Goal: Book appointment/travel/reservation

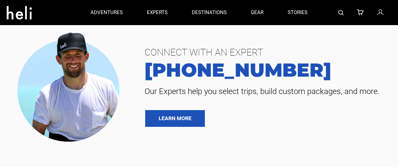
type input "Heli Skiing"
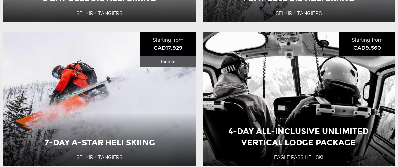
scroll to position [943, 0]
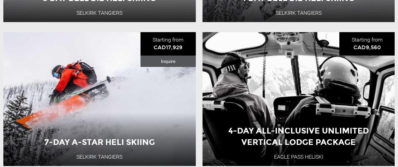
click at [368, 69] on div "4-Day All-Inclusive Unlimited Vertical Lodge Package" at bounding box center [298, 61] width 192 height 23
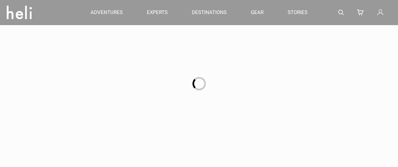
click at [290, 117] on div at bounding box center [199, 83] width 398 height 167
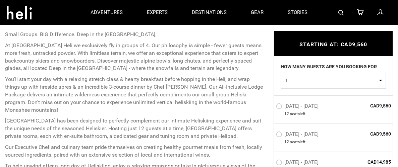
scroll to position [258, 0]
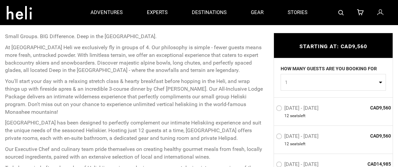
click at [377, 83] on button "1" at bounding box center [332, 82] width 105 height 17
click at [300, 122] on link "3" at bounding box center [333, 123] width 105 height 12
select select "3"
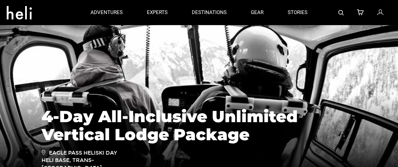
scroll to position [35, 0]
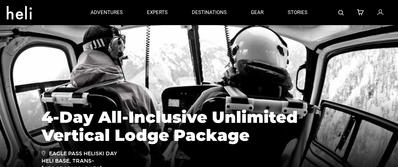
type input "Heli Skiing"
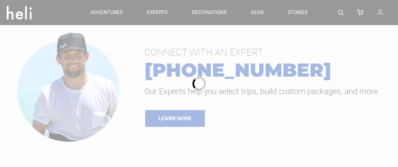
type input "Heli Skiing"
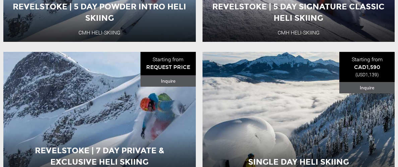
scroll to position [256, 0]
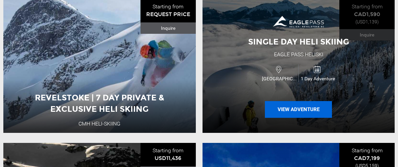
click at [320, 106] on button "View Adventure" at bounding box center [298, 109] width 67 height 17
